Goal: Task Accomplishment & Management: Manage account settings

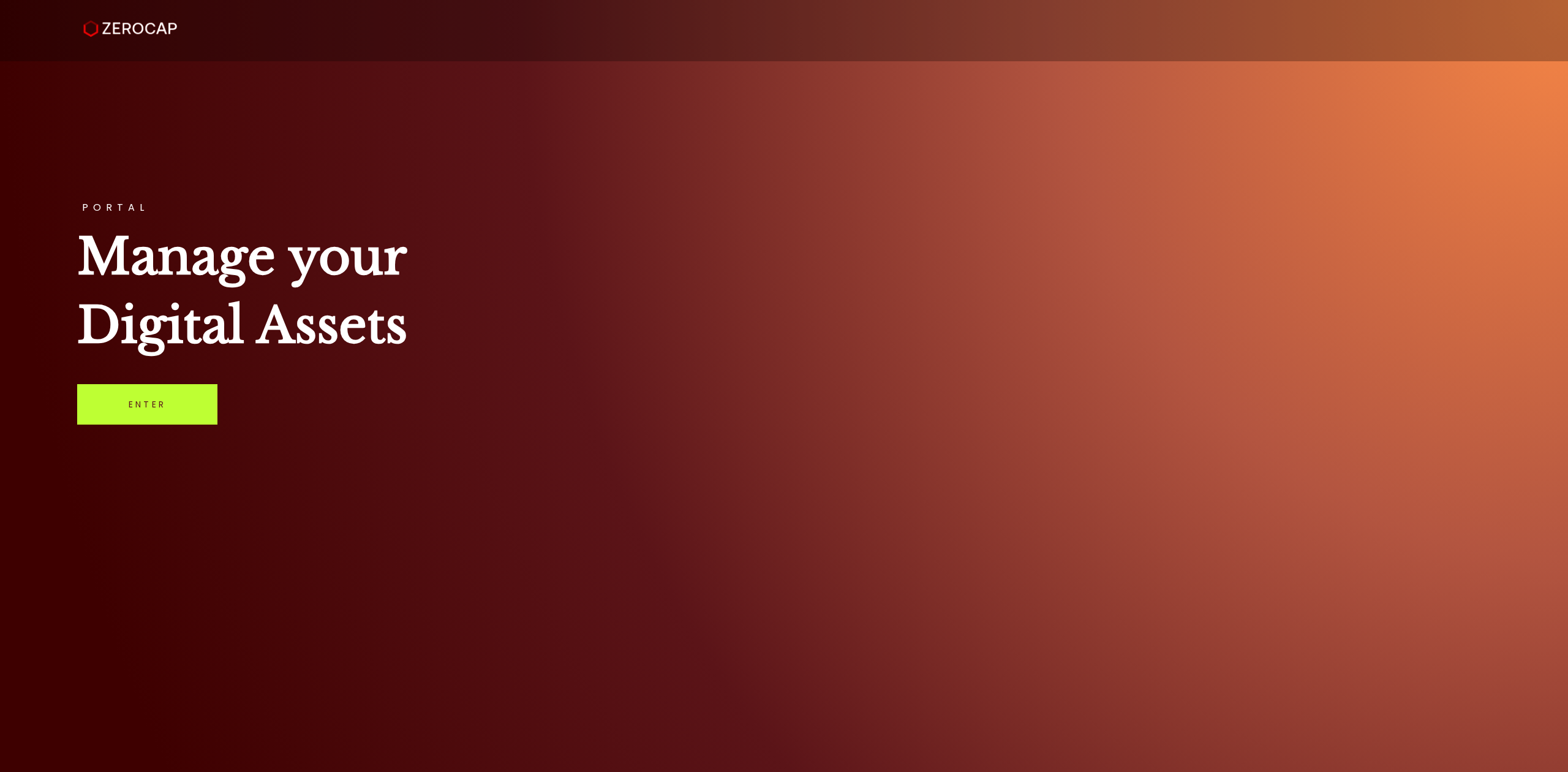
click at [160, 399] on link "Enter" at bounding box center [147, 405] width 140 height 41
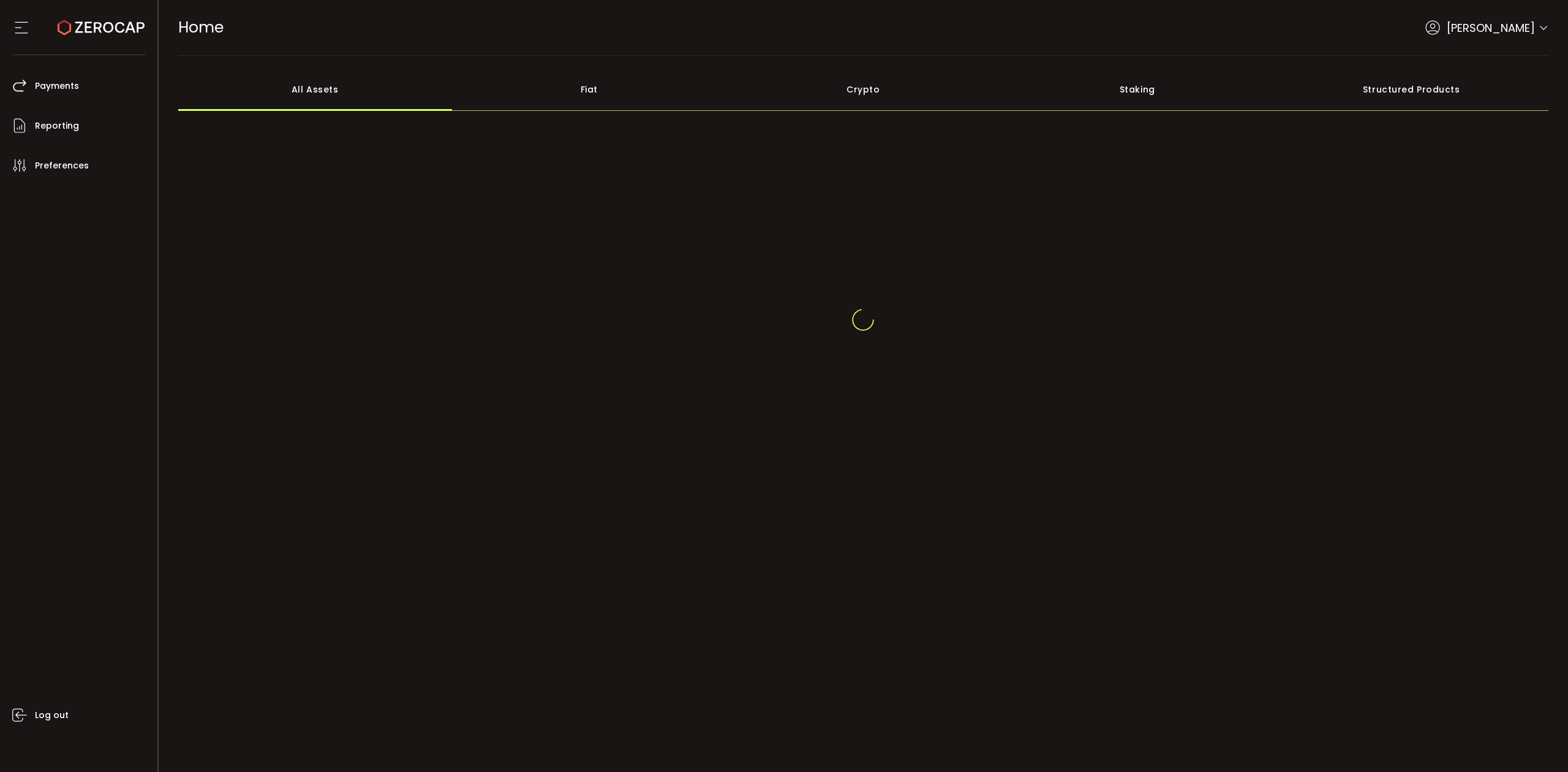
drag, startPoint x: 1540, startPoint y: 15, endPoint x: 1544, endPoint y: 23, distance: 8.9
click at [1540, 13] on div "HOME Buy Power $0.00 USD Home Home Your verification is pending [PERSON_NAME]" at bounding box center [864, 27] width 1371 height 55
click at [1540, 27] on div at bounding box center [1543, 21] width 10 height 13
click at [1545, 21] on icon at bounding box center [1543, 20] width 10 height 10
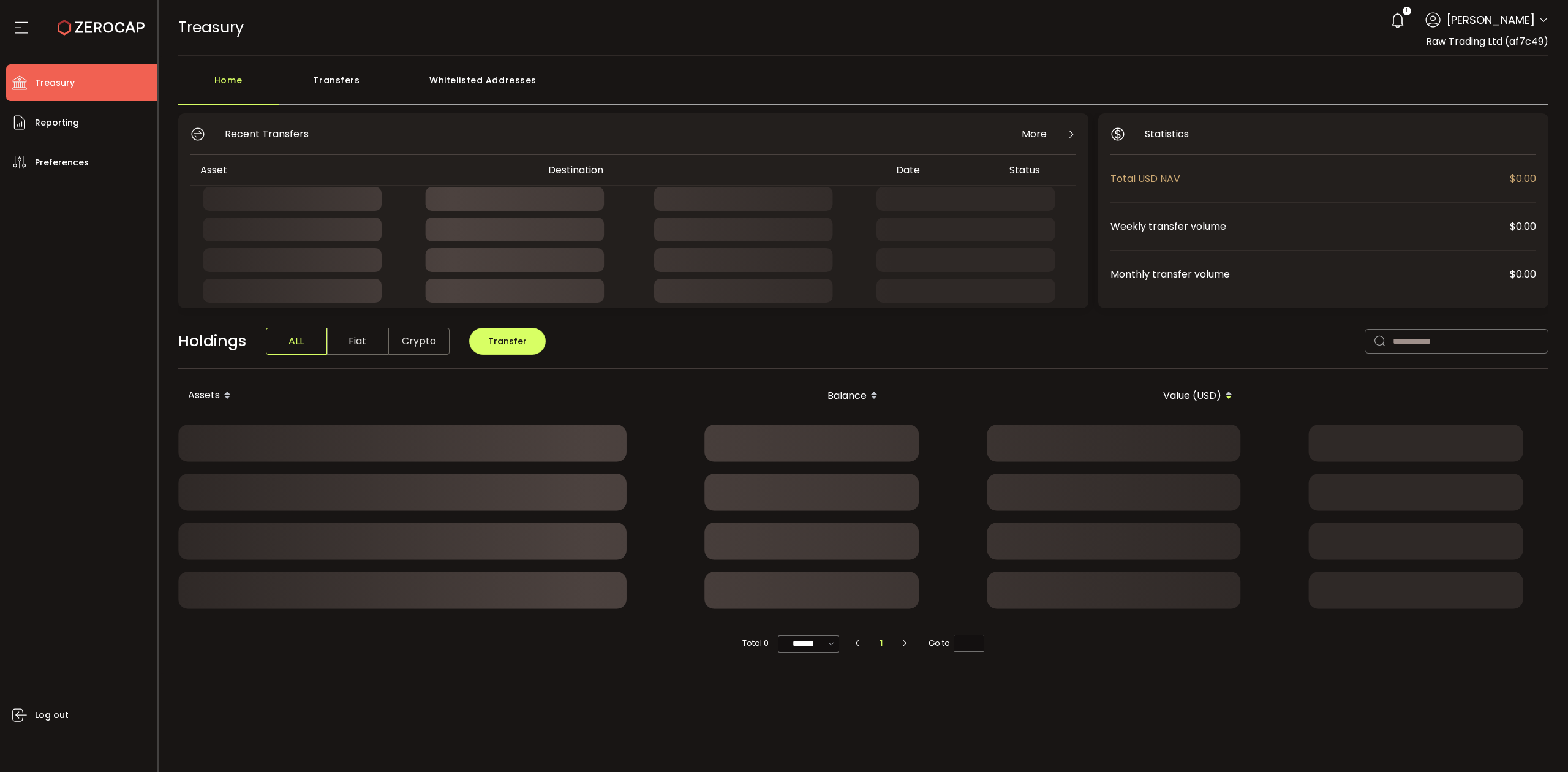
click at [1544, 15] on span at bounding box center [1543, 21] width 10 height 13
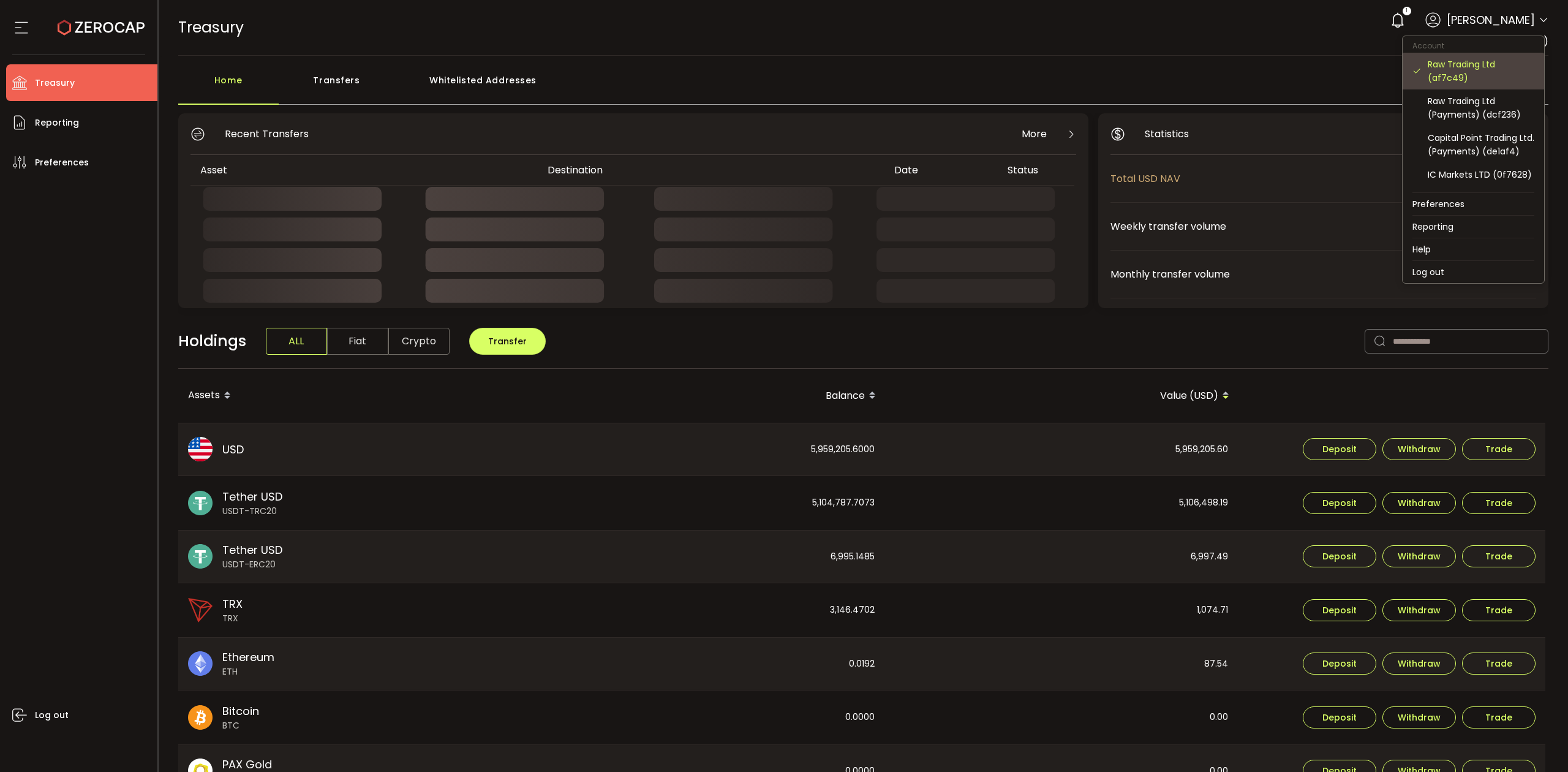
click at [1490, 75] on div "Raw Trading Ltd (af7c49)" at bounding box center [1481, 71] width 107 height 27
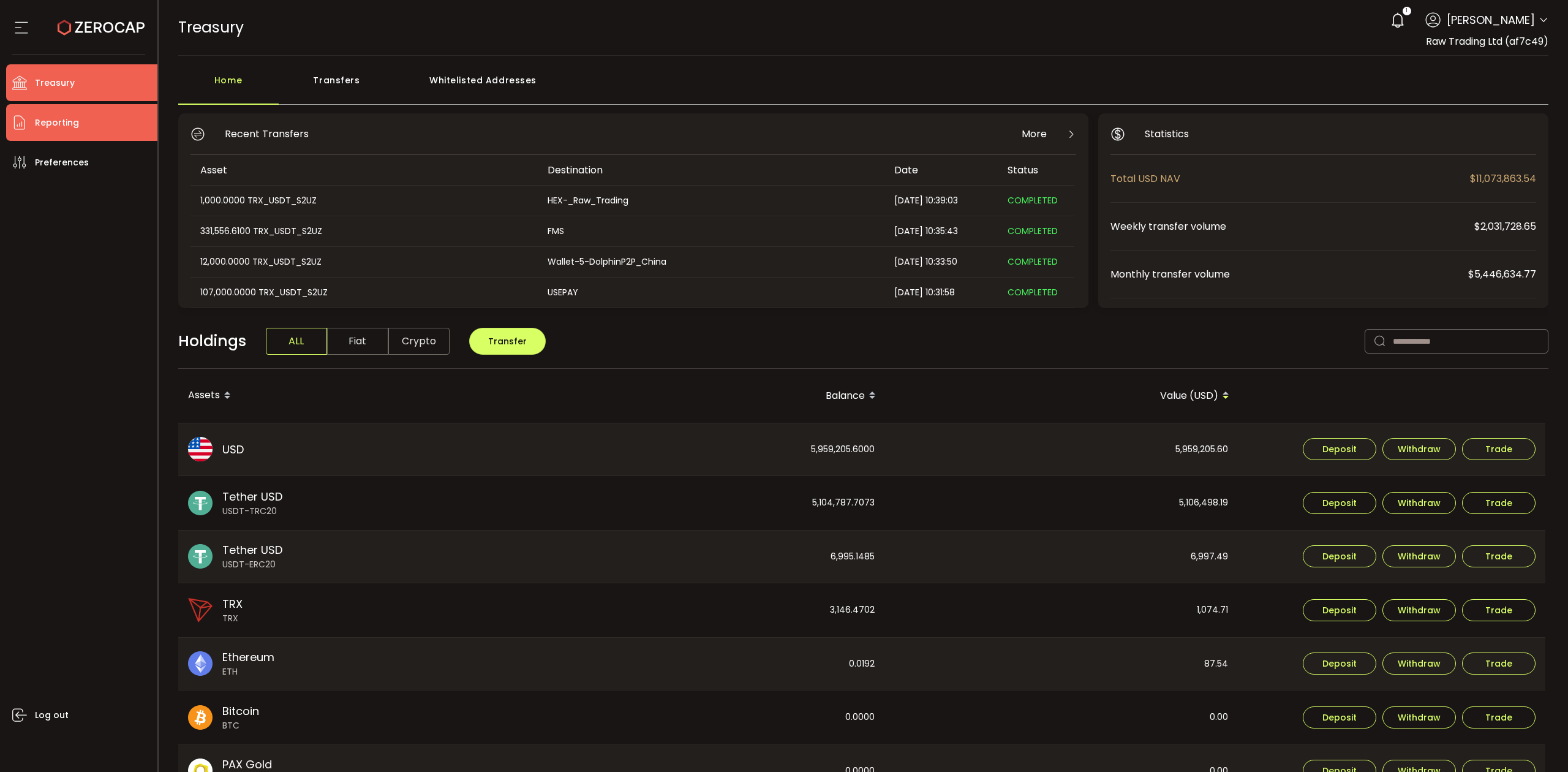
click at [94, 125] on li "Reporting" at bounding box center [81, 123] width 151 height 37
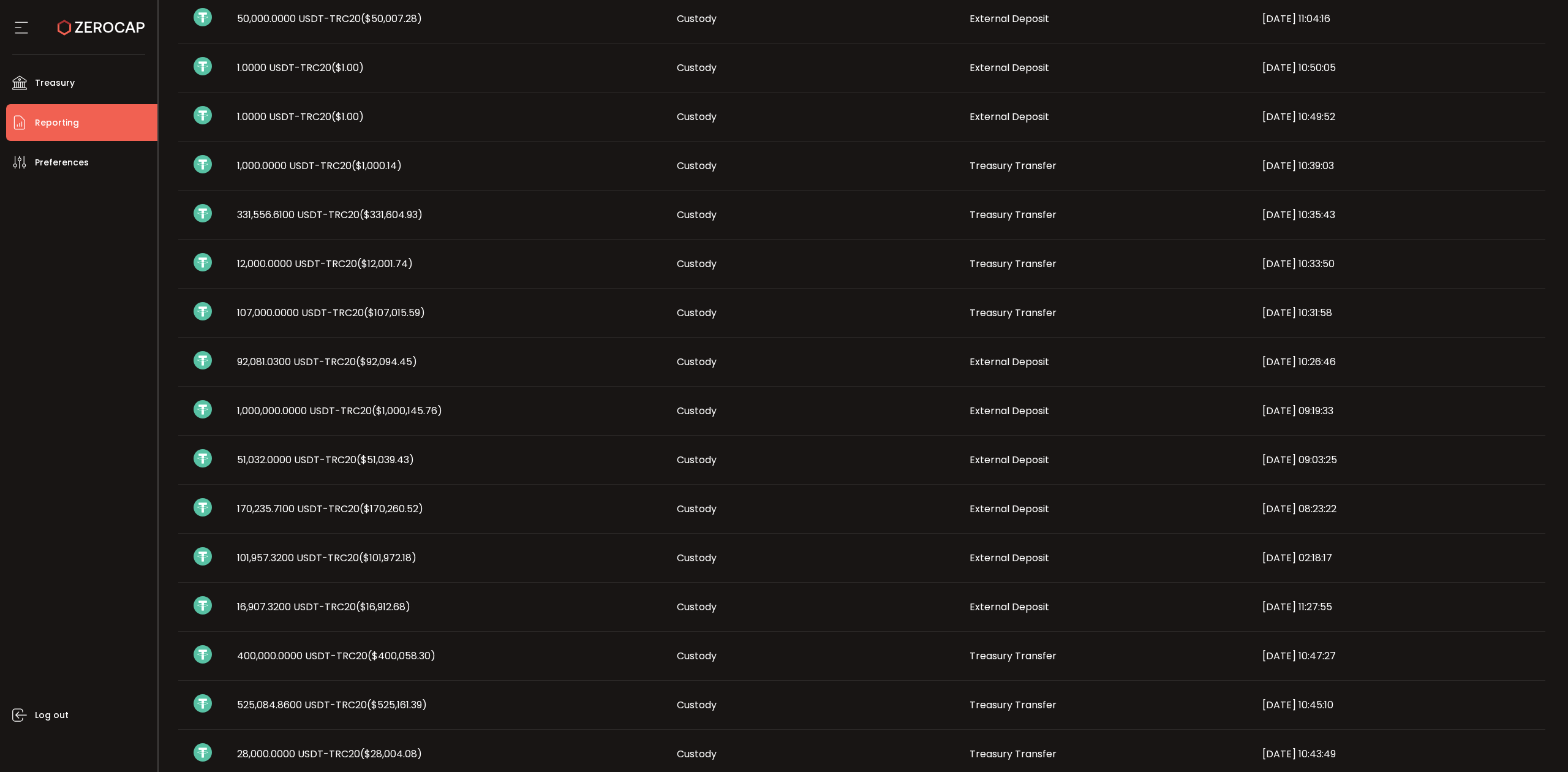
scroll to position [327, 0]
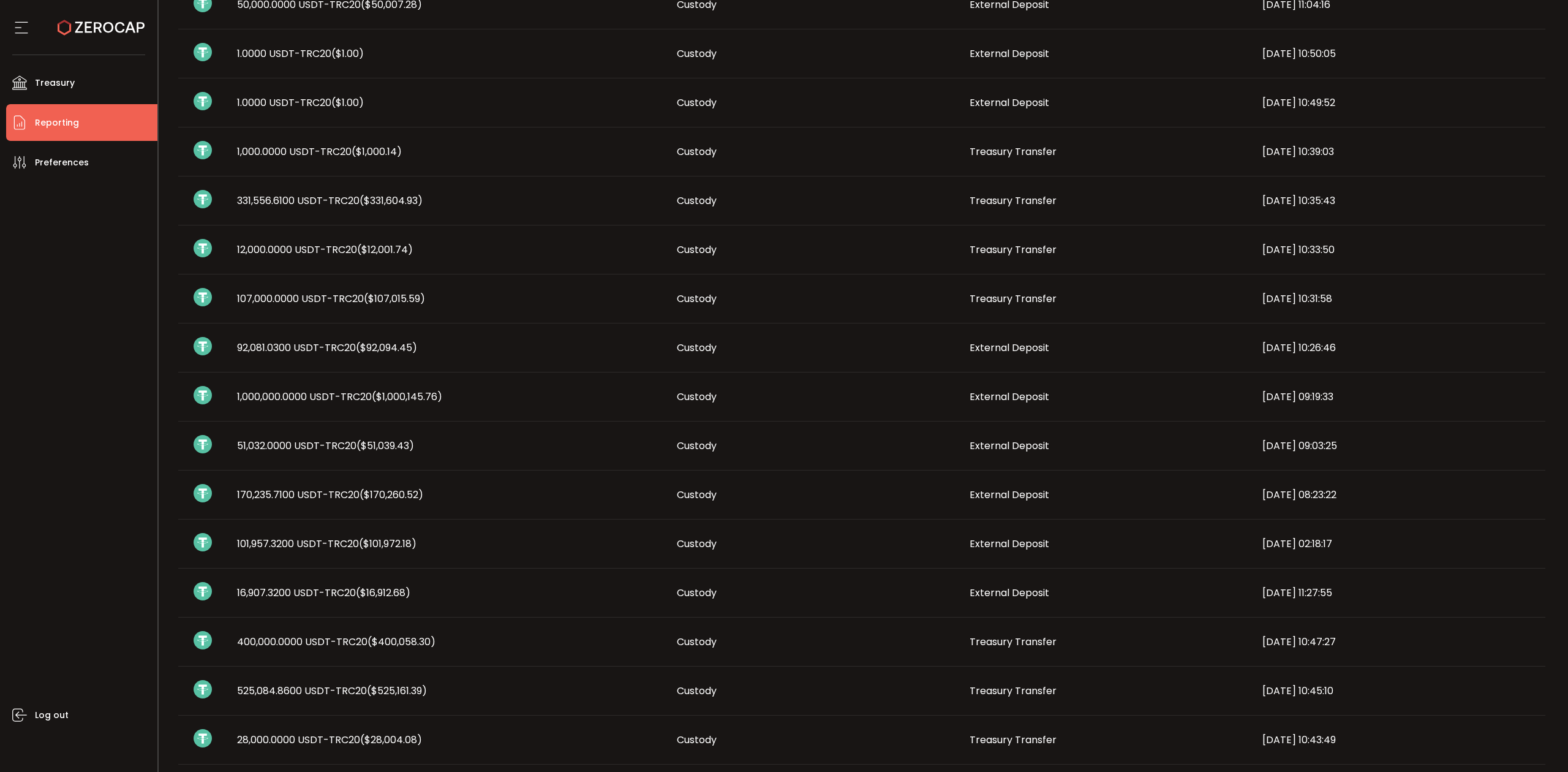
click at [384, 154] on span "($1,000.14)" at bounding box center [377, 151] width 50 height 14
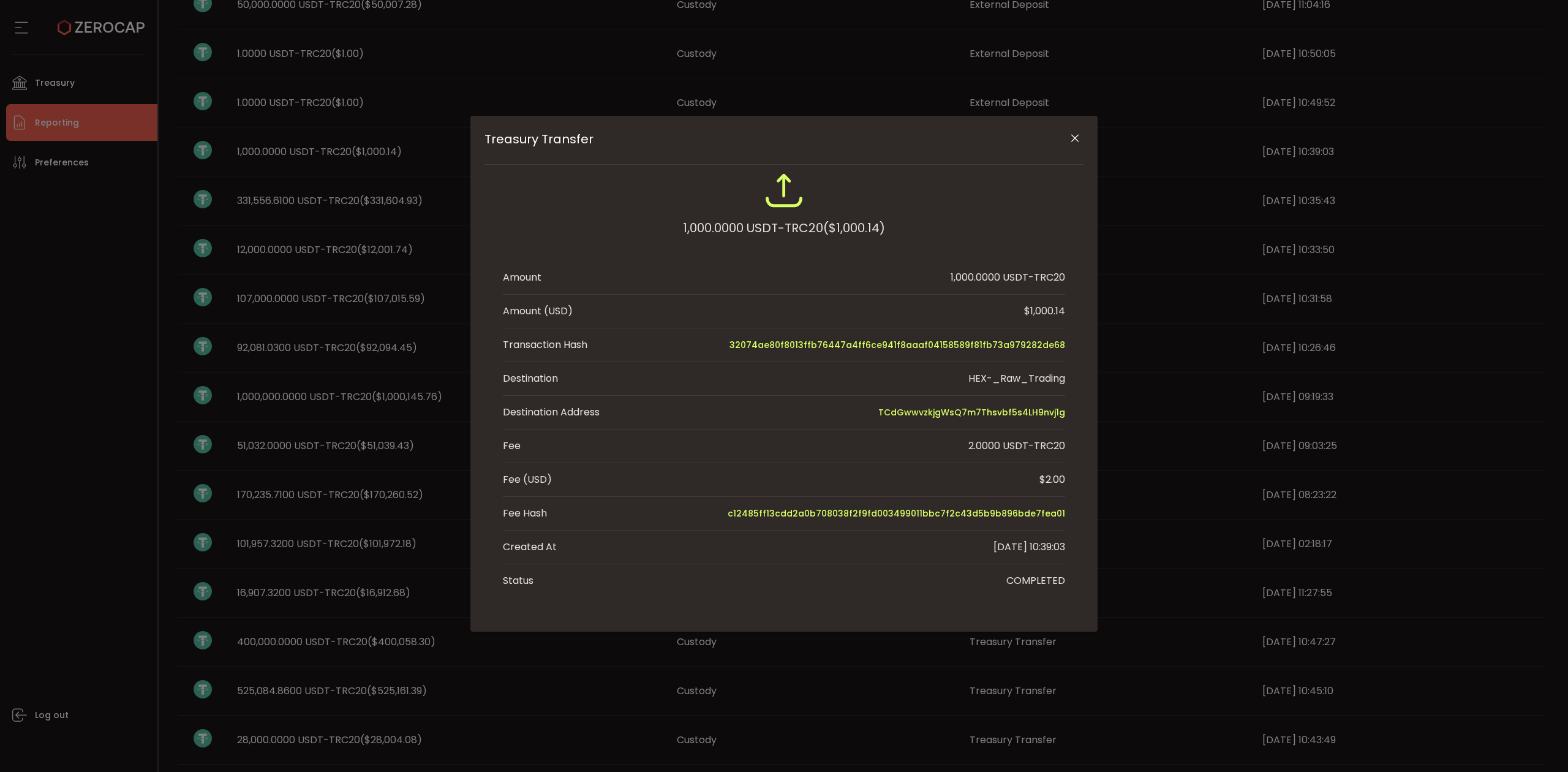
click at [1075, 130] on button "Close" at bounding box center [1074, 139] width 21 height 21
